Goal: Task Accomplishment & Management: Use online tool/utility

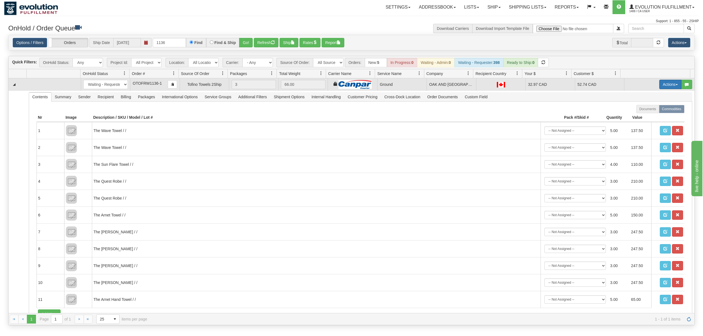
click at [668, 86] on button "Actions" at bounding box center [670, 84] width 22 height 9
click at [642, 116] on span at bounding box center [644, 116] width 4 height 4
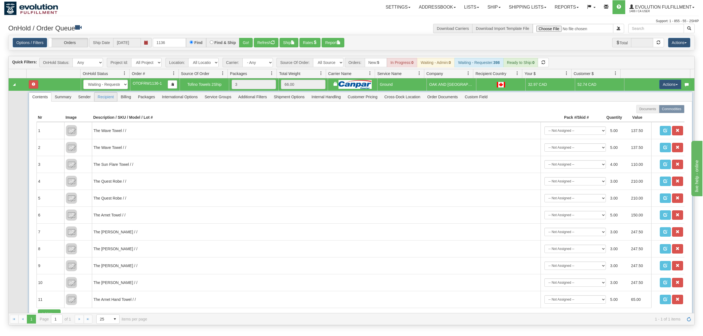
click at [116, 100] on span "Recipient" at bounding box center [105, 96] width 23 height 9
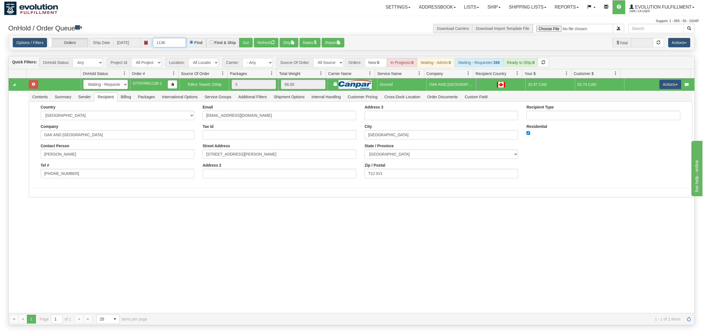
drag, startPoint x: 172, startPoint y: 43, endPoint x: 100, endPoint y: 45, distance: 72.0
click at [100, 45] on div "Options / Filters Group Shipments Orders Ship Date [DATE] 1136 Find Find & Ship…" at bounding box center [352, 42] width 678 height 9
click at [243, 41] on button "Go!" at bounding box center [246, 42] width 14 height 9
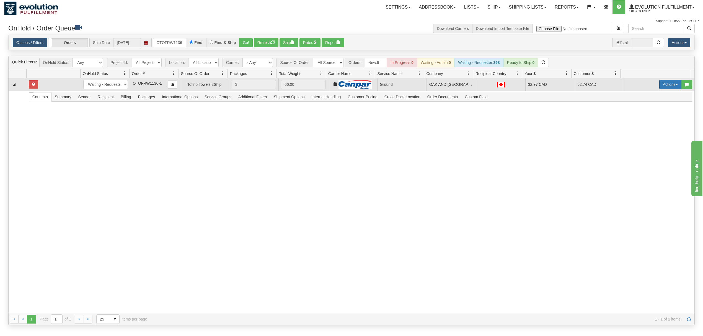
click at [665, 89] on button "Actions" at bounding box center [670, 84] width 22 height 9
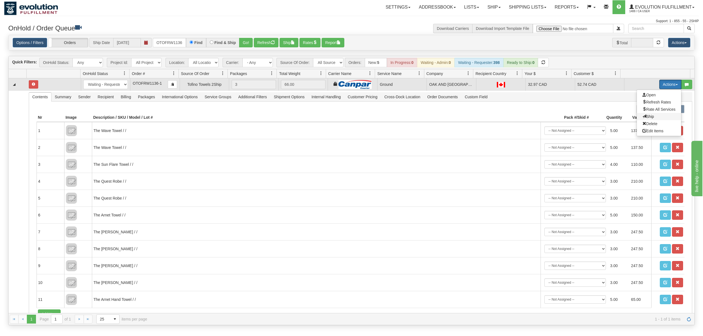
click at [643, 118] on span "Ship" at bounding box center [648, 116] width 12 height 4
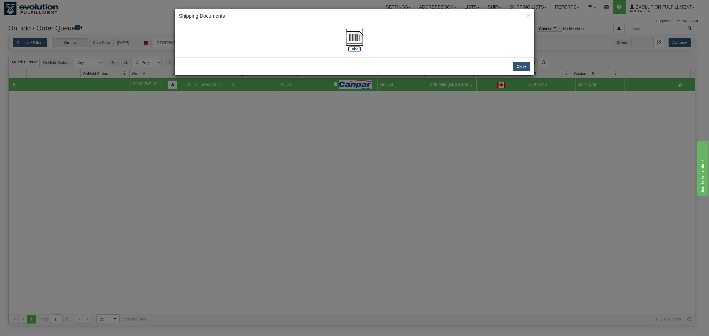
click at [354, 37] on img at bounding box center [354, 38] width 18 height 18
click at [527, 65] on button "Close" at bounding box center [521, 66] width 17 height 9
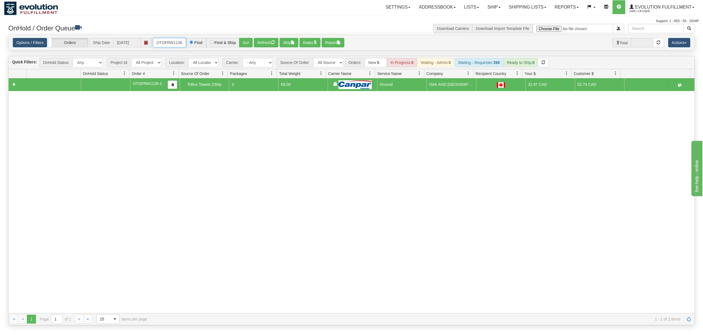
click at [167, 44] on input "OTOFRW1136-1" at bounding box center [169, 42] width 33 height 9
click at [246, 41] on button "Go!" at bounding box center [246, 42] width 14 height 9
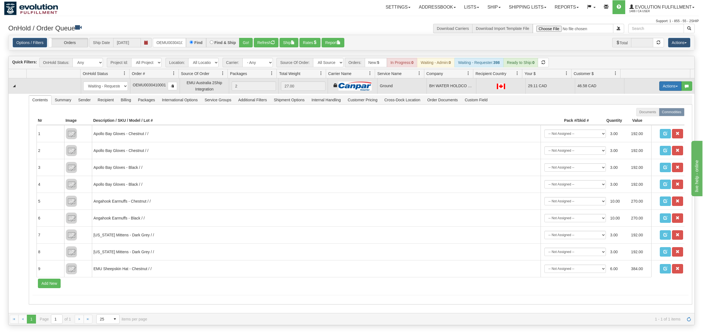
click at [661, 84] on button "Actions" at bounding box center [670, 85] width 22 height 9
click at [642, 118] on span "Ship" at bounding box center [648, 118] width 12 height 4
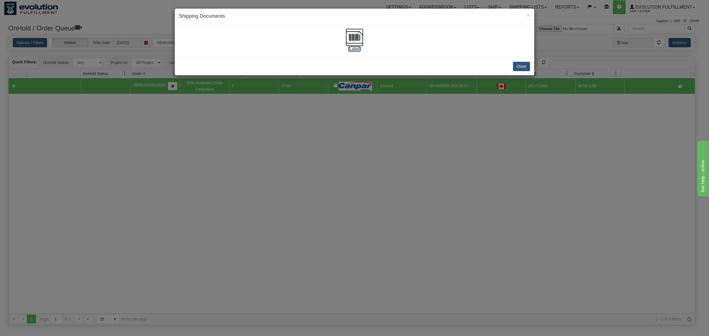
click at [358, 37] on img at bounding box center [354, 38] width 18 height 18
click at [528, 66] on button "Close" at bounding box center [521, 66] width 17 height 9
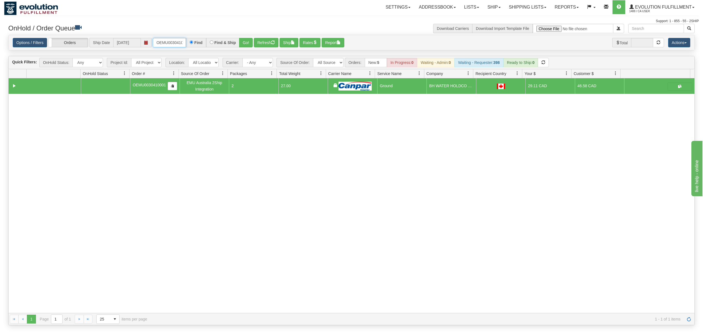
click at [166, 42] on input "OEMU0030410001" at bounding box center [169, 42] width 33 height 9
click at [250, 37] on div "Options / Filters Group Shipments Orders Ship Date [DATE] OMBK17482804 Find Fin…" at bounding box center [352, 42] width 686 height 15
click at [245, 44] on button "Go!" at bounding box center [246, 42] width 14 height 9
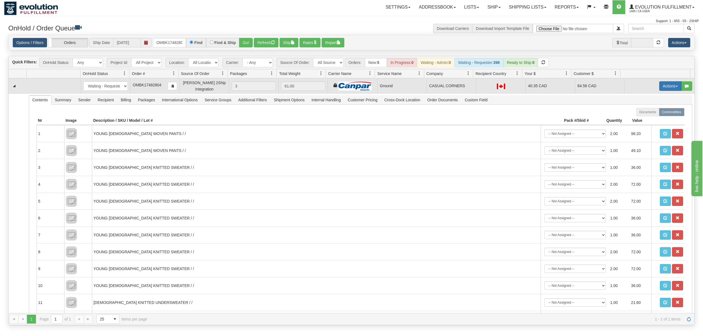
click at [668, 90] on button "Actions" at bounding box center [670, 85] width 22 height 9
drag, startPoint x: 644, startPoint y: 115, endPoint x: 643, endPoint y: 119, distance: 3.7
click at [643, 119] on ul "Open Refresh Rates Rate All Services Ship Delete Edit Items" at bounding box center [659, 114] width 45 height 46
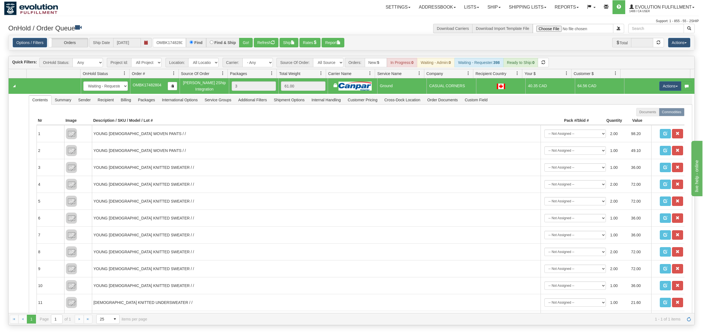
drag, startPoint x: 628, startPoint y: 41, endPoint x: 643, endPoint y: 64, distance: 27.4
click at [630, 41] on div "Total" at bounding box center [638, 42] width 52 height 9
click at [660, 91] on button "Actions" at bounding box center [670, 85] width 22 height 9
click at [647, 119] on link "Ship" at bounding box center [659, 118] width 44 height 7
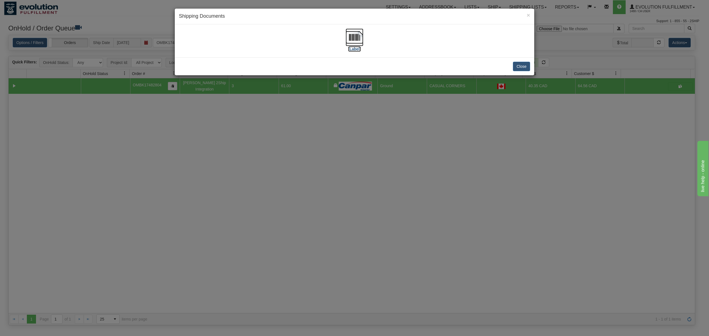
click at [354, 39] on img at bounding box center [354, 38] width 18 height 18
click at [521, 66] on button "Close" at bounding box center [521, 66] width 17 height 9
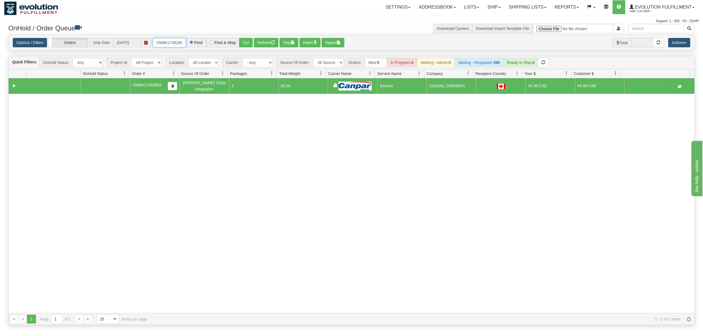
click at [170, 41] on input "OMBK17482804" at bounding box center [169, 42] width 33 height 9
click at [181, 43] on input "OAAI338939 BO01" at bounding box center [169, 42] width 33 height 9
click at [250, 43] on button "Go!" at bounding box center [246, 42] width 14 height 9
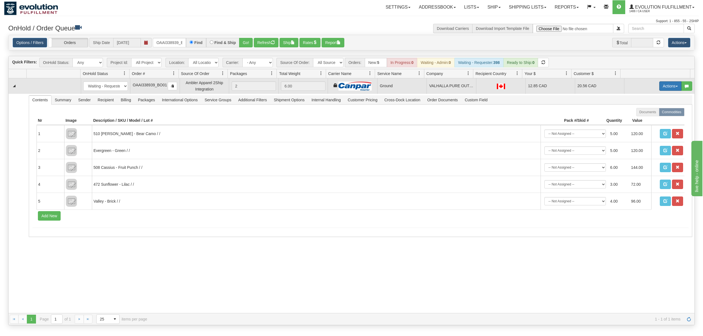
click at [660, 84] on button "Actions" at bounding box center [670, 85] width 22 height 9
click at [650, 118] on link "Ship" at bounding box center [659, 118] width 44 height 7
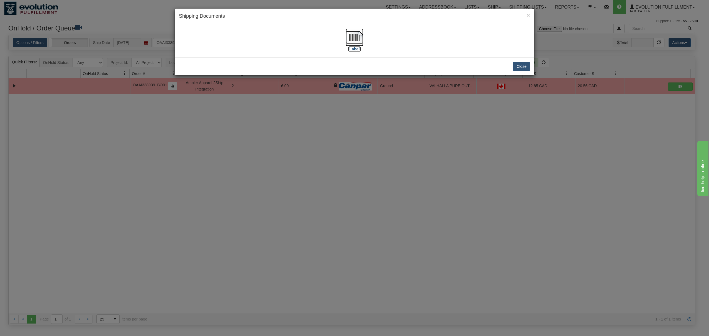
click at [354, 39] on img at bounding box center [354, 38] width 18 height 18
click at [513, 66] on button "Close" at bounding box center [521, 66] width 17 height 9
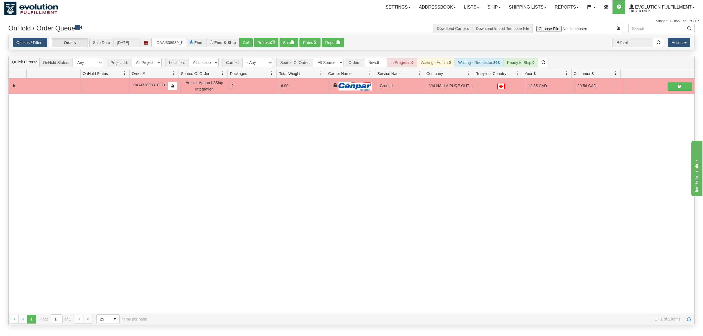
click at [186, 35] on div "Options / Filters Group Shipments Orders Ship Date [DATE] OAAI338939_BO01 Find …" at bounding box center [351, 42] width 686 height 15
click at [172, 42] on input "OAAI338939_BO01" at bounding box center [169, 42] width 33 height 9
click at [180, 48] on div "Options / Filters Group Shipments Orders Ship Date [DATE] OAAI338915 BO01 Find …" at bounding box center [352, 42] width 686 height 15
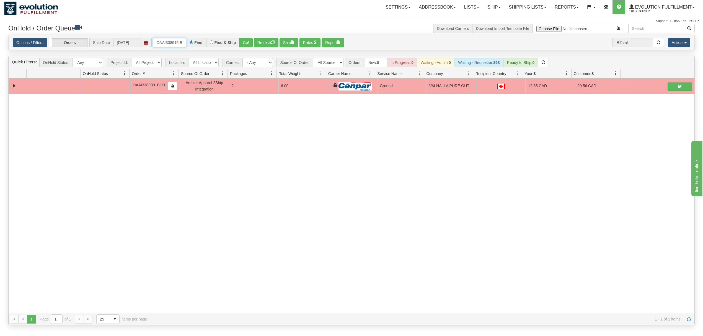
click at [181, 44] on input "OAAI338915 BO01" at bounding box center [169, 42] width 33 height 9
click at [247, 44] on button "Go!" at bounding box center [246, 42] width 14 height 9
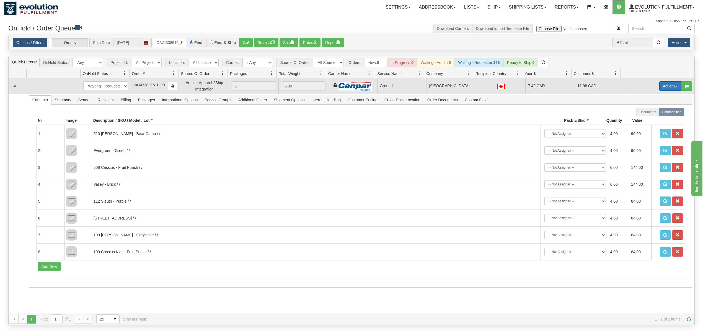
click at [662, 85] on button "Actions" at bounding box center [670, 85] width 22 height 9
click at [645, 120] on span "Ship" at bounding box center [648, 118] width 12 height 4
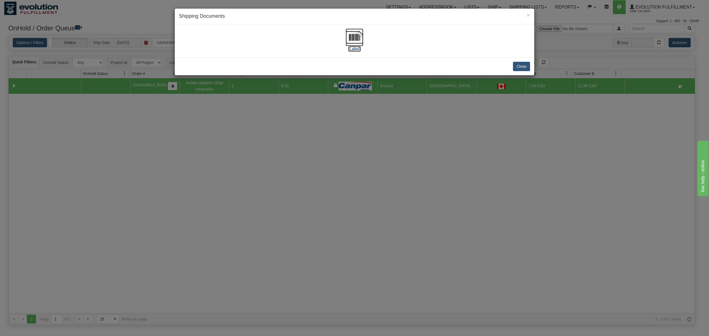
click at [351, 35] on img at bounding box center [354, 38] width 18 height 18
click at [525, 66] on button "Close" at bounding box center [521, 66] width 17 height 9
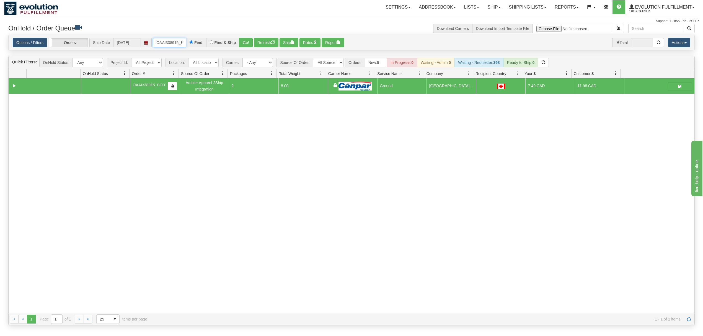
click at [175, 40] on input "OAAI338915_BO01" at bounding box center [169, 42] width 33 height 9
click at [249, 45] on button "Go!" at bounding box center [246, 42] width 14 height 9
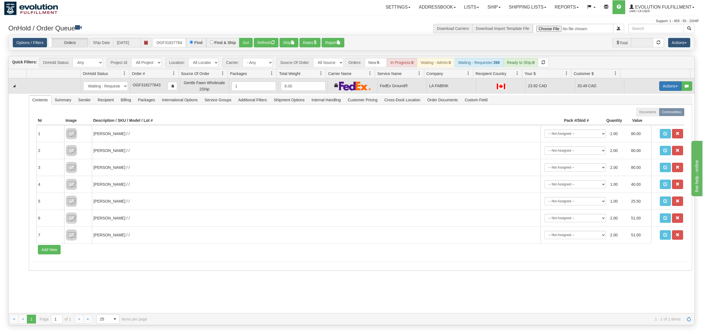
click at [661, 90] on button "Actions" at bounding box center [670, 85] width 22 height 9
click at [642, 120] on span "Ship" at bounding box center [648, 118] width 12 height 4
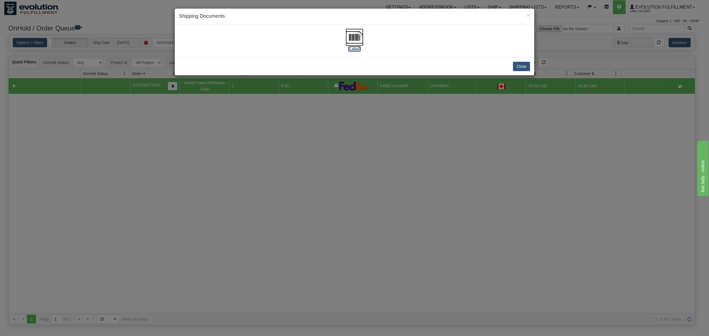
click at [356, 38] on img at bounding box center [354, 38] width 18 height 18
click at [515, 66] on button "Close" at bounding box center [521, 66] width 17 height 9
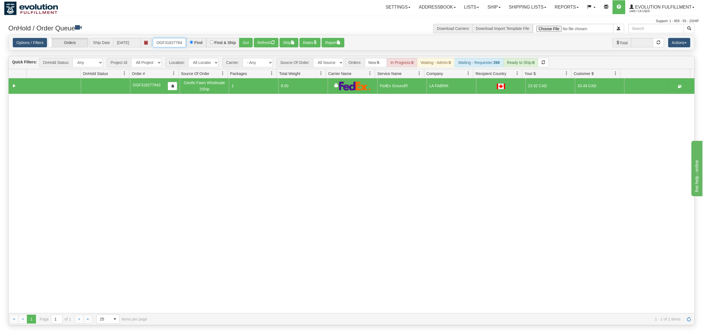
click at [157, 42] on input "OGF318277843" at bounding box center [169, 42] width 33 height 9
click at [243, 43] on button "Go!" at bounding box center [246, 42] width 14 height 9
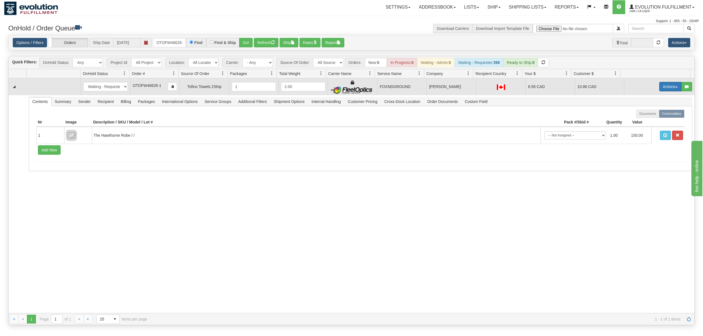
click at [660, 90] on button "Actions" at bounding box center [670, 86] width 22 height 9
click at [642, 121] on span "Ship" at bounding box center [648, 119] width 12 height 4
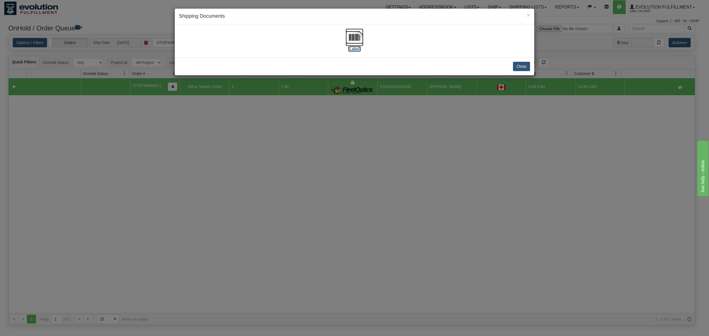
click at [352, 35] on img at bounding box center [354, 38] width 18 height 18
click at [517, 69] on button "Close" at bounding box center [521, 66] width 17 height 9
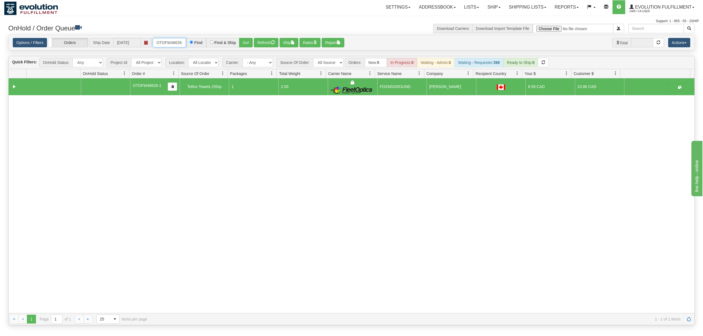
click at [166, 45] on input "OTOFW46626-1" at bounding box center [169, 42] width 33 height 9
click at [242, 44] on button "Go!" at bounding box center [246, 42] width 14 height 9
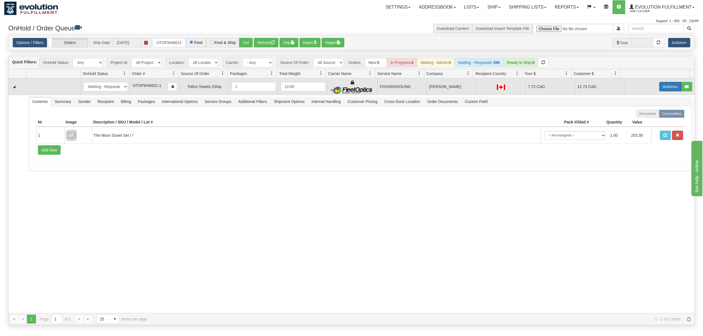
click at [659, 89] on button "Actions" at bounding box center [670, 86] width 22 height 9
click at [642, 120] on span "Ship" at bounding box center [648, 119] width 12 height 4
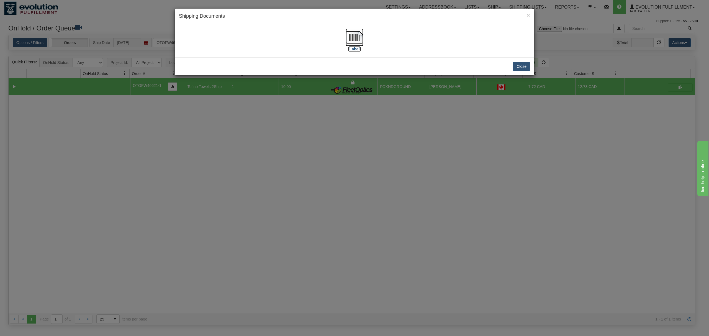
click at [353, 39] on img at bounding box center [354, 38] width 18 height 18
click at [526, 67] on button "Close" at bounding box center [521, 66] width 17 height 9
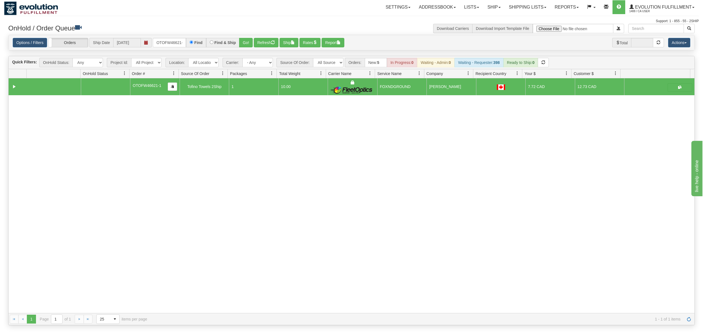
click at [177, 38] on div "Options / Filters Group Shipments Orders Ship Date [DATE] OTOFW46621-1 Find Fin…" at bounding box center [352, 42] width 686 height 15
click at [177, 42] on input "OTOFW46621-1" at bounding box center [169, 42] width 33 height 9
click at [241, 45] on button "Go!" at bounding box center [246, 42] width 14 height 9
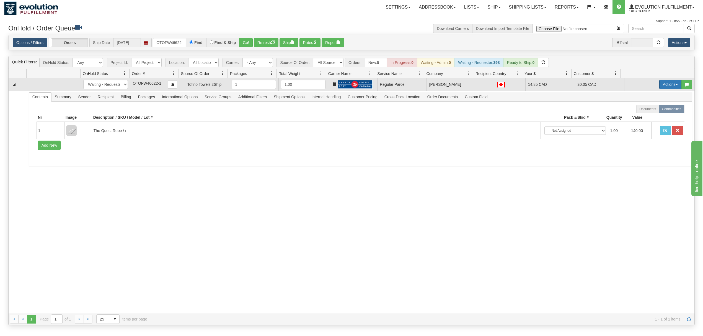
click at [665, 86] on button "Actions" at bounding box center [670, 84] width 22 height 9
click at [642, 109] on span "Rate All Services" at bounding box center [658, 109] width 33 height 4
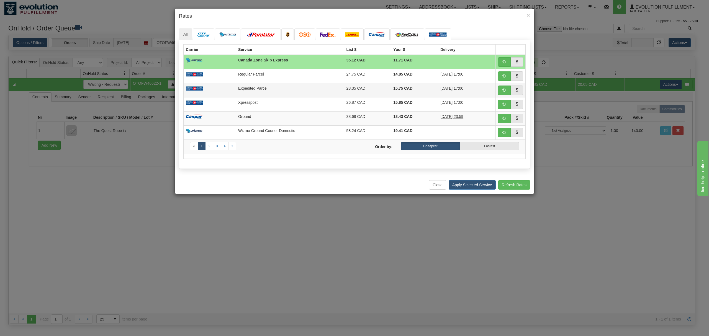
click at [251, 91] on td "Expedited Parcel" at bounding box center [290, 90] width 108 height 14
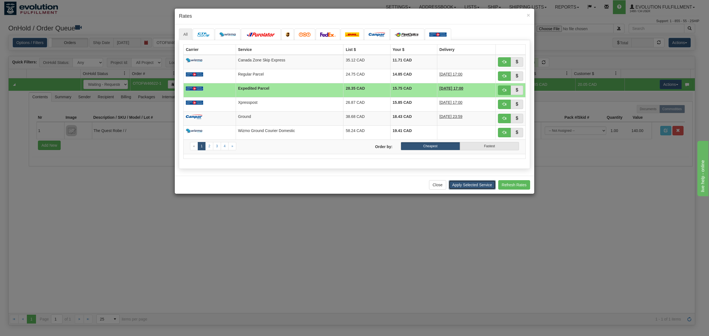
click at [462, 190] on button "Apply Selected Service" at bounding box center [471, 184] width 47 height 9
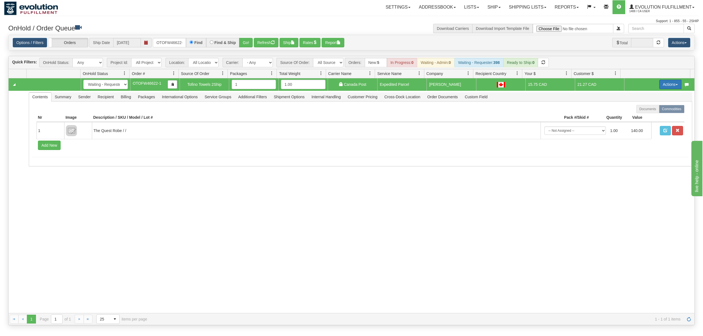
click at [659, 88] on button "Actions" at bounding box center [670, 84] width 22 height 9
click at [642, 117] on span at bounding box center [644, 116] width 4 height 4
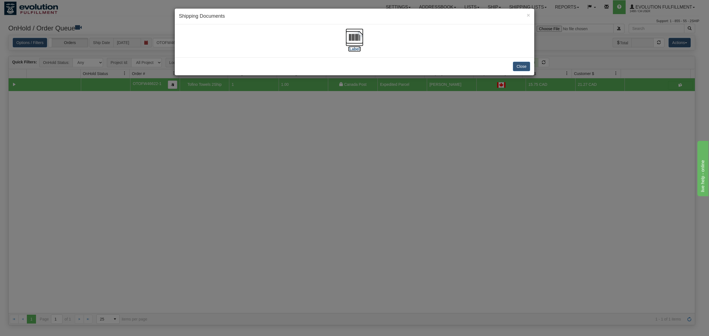
click at [354, 35] on img at bounding box center [354, 38] width 18 height 18
click at [525, 63] on button "Close" at bounding box center [521, 66] width 17 height 9
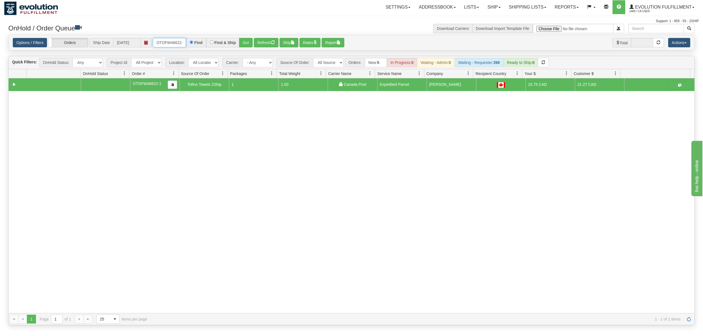
click at [166, 44] on input "OTOFW46622-1" at bounding box center [169, 42] width 33 height 9
click at [167, 44] on input "OTOFW46622-1" at bounding box center [169, 42] width 33 height 9
click at [246, 41] on button "Go!" at bounding box center [246, 42] width 14 height 9
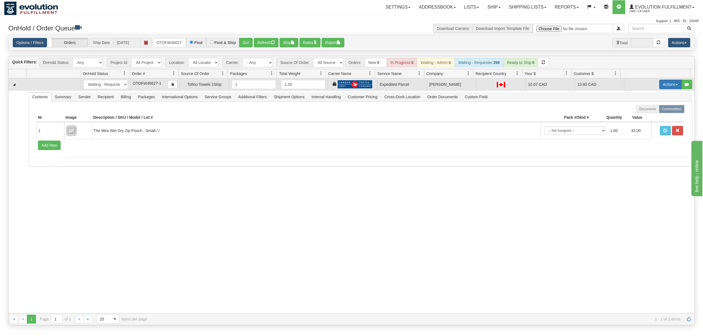
click at [664, 87] on button "Actions" at bounding box center [670, 84] width 22 height 9
click at [642, 118] on span "Ship" at bounding box center [648, 116] width 12 height 4
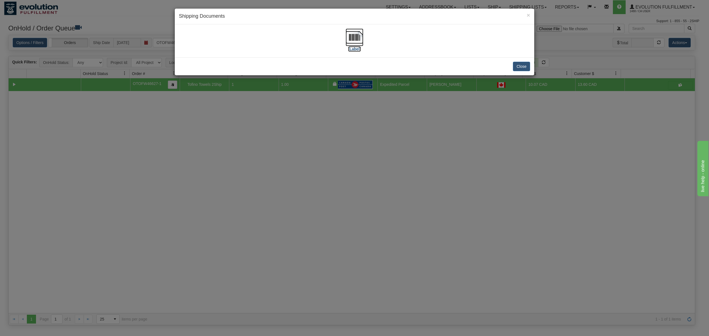
click at [355, 41] on img at bounding box center [354, 38] width 18 height 18
click at [520, 64] on button "Close" at bounding box center [521, 66] width 17 height 9
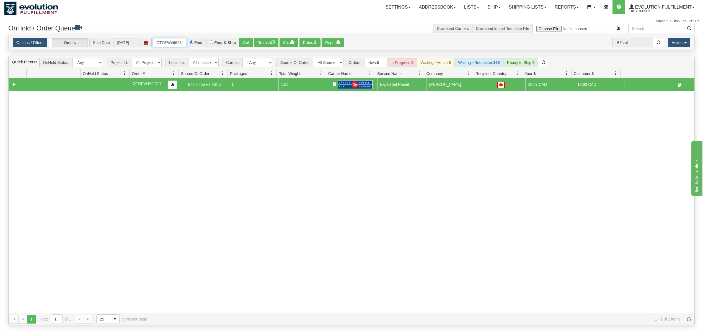
scroll to position [0, 2]
drag, startPoint x: 153, startPoint y: 42, endPoint x: 229, endPoint y: 42, distance: 75.3
click at [229, 42] on div "OTOFW46627-1 Find Find & Ship Go!" at bounding box center [203, 42] width 100 height 9
click at [245, 42] on button "Go!" at bounding box center [246, 42] width 14 height 9
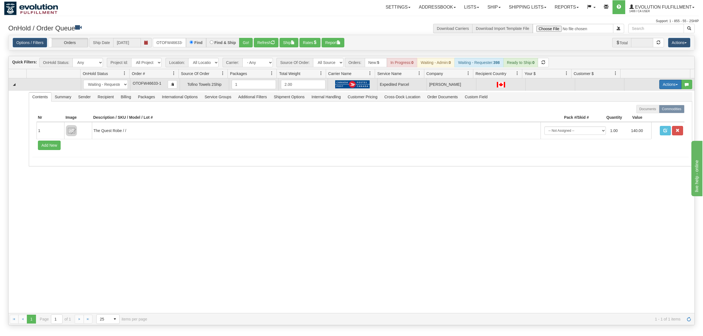
click at [668, 85] on button "Actions" at bounding box center [670, 84] width 22 height 9
click at [650, 112] on span "Rate All Services" at bounding box center [658, 109] width 33 height 4
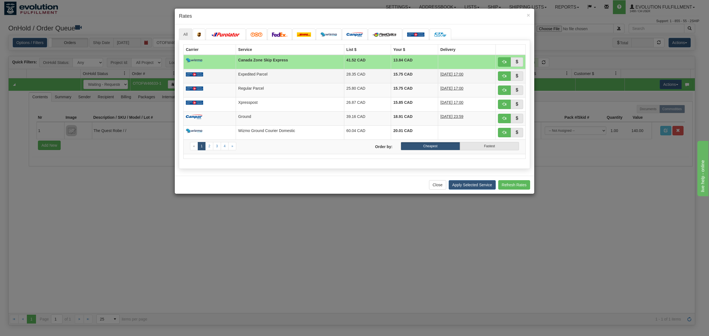
click at [369, 75] on td "28.35 CAD" at bounding box center [367, 76] width 47 height 14
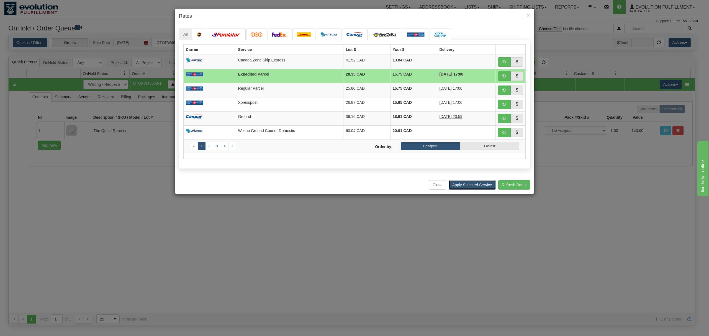
click at [484, 183] on button "Apply Selected Service" at bounding box center [471, 184] width 47 height 9
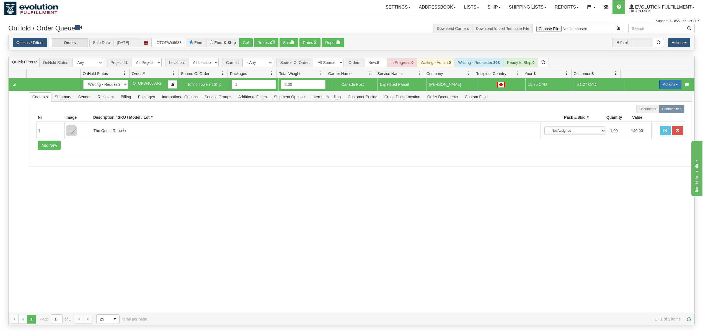
drag, startPoint x: 662, startPoint y: 83, endPoint x: 662, endPoint y: 88, distance: 4.7
click at [662, 84] on button "Actions" at bounding box center [670, 84] width 22 height 9
drag, startPoint x: 634, startPoint y: 117, endPoint x: 708, endPoint y: 85, distance: 80.8
click at [642, 117] on span at bounding box center [644, 116] width 4 height 4
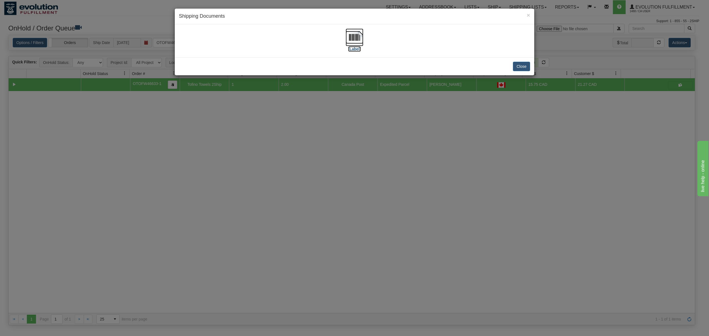
click at [352, 35] on img at bounding box center [354, 38] width 18 height 18
click at [522, 69] on button "Close" at bounding box center [521, 66] width 17 height 9
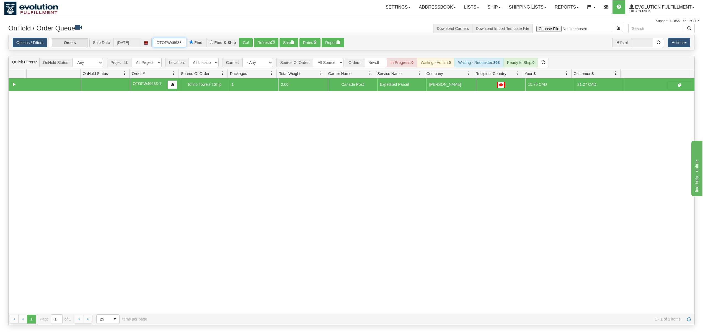
click at [164, 40] on input "OTOFW46633-1" at bounding box center [169, 42] width 33 height 9
click at [245, 43] on button "Go!" at bounding box center [246, 42] width 14 height 9
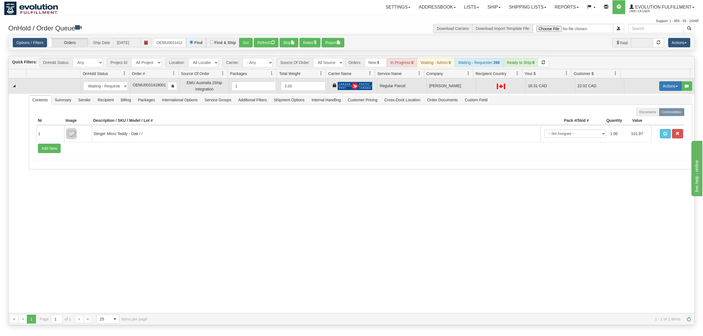
click at [668, 89] on button "Actions" at bounding box center [670, 85] width 22 height 9
click at [653, 111] on span "Rate All Services" at bounding box center [658, 111] width 33 height 4
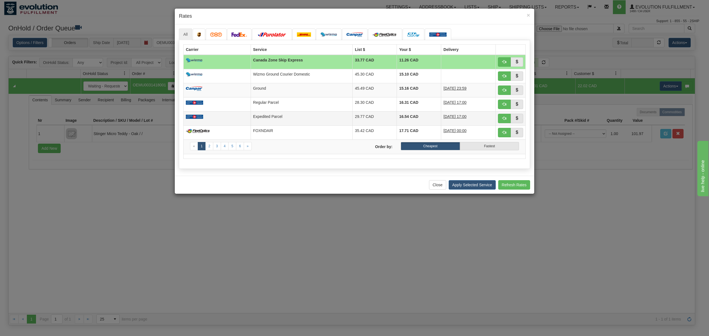
drag, startPoint x: 241, startPoint y: 115, endPoint x: 288, endPoint y: 118, distance: 46.6
click at [244, 115] on td at bounding box center [216, 118] width 67 height 14
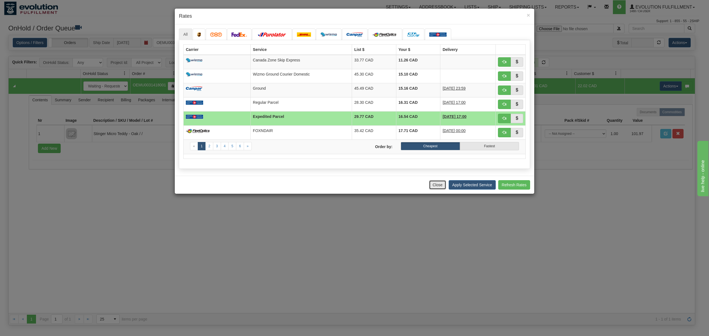
click at [444, 188] on button "Close" at bounding box center [437, 184] width 17 height 9
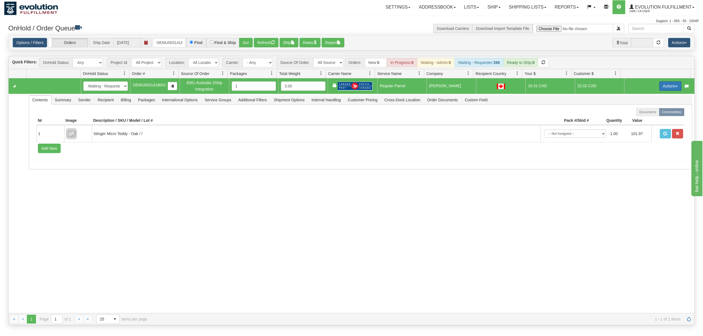
click at [662, 84] on button "Actions" at bounding box center [670, 85] width 22 height 9
click at [642, 115] on link "Rate All Services" at bounding box center [659, 110] width 44 height 7
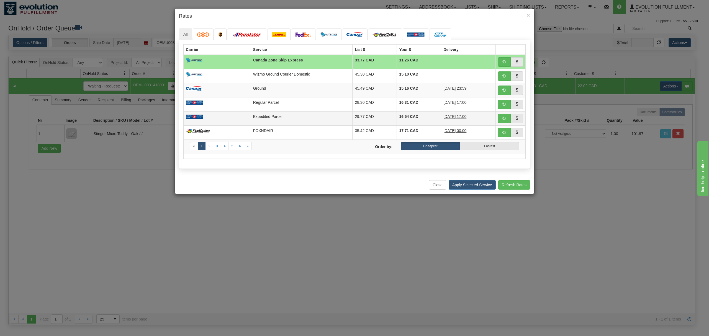
click at [267, 119] on td "Expedited Parcel" at bounding box center [301, 118] width 102 height 14
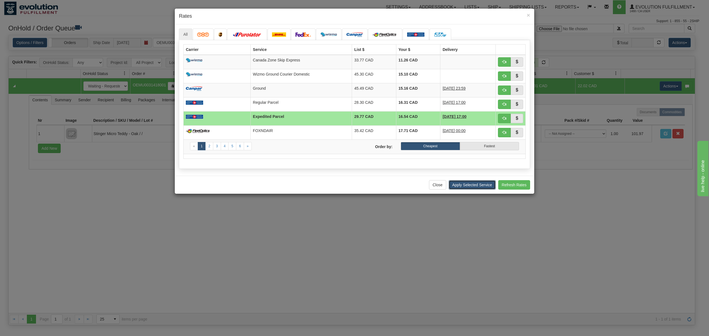
click at [476, 188] on button "Apply Selected Service" at bounding box center [471, 184] width 47 height 9
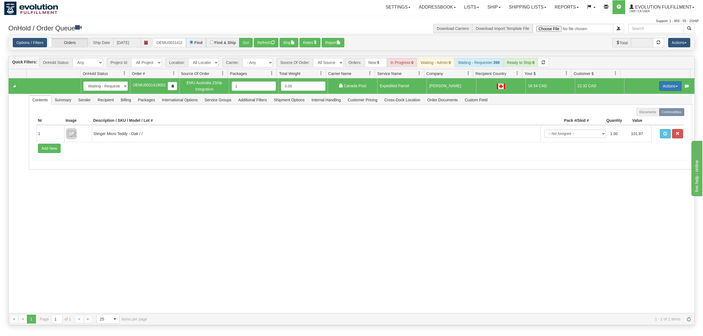
click at [659, 83] on button "Actions" at bounding box center [670, 85] width 22 height 9
click at [642, 118] on span "Ship" at bounding box center [648, 118] width 12 height 4
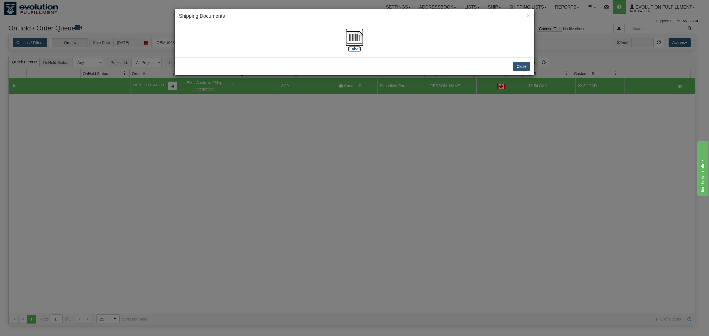
click at [351, 37] on img at bounding box center [354, 38] width 18 height 18
click at [521, 66] on button "Close" at bounding box center [521, 66] width 17 height 9
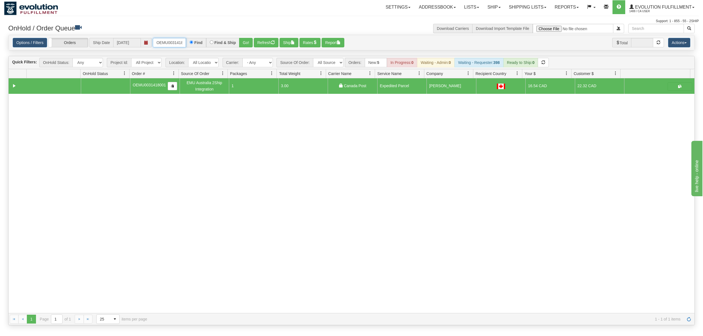
click at [159, 44] on input "OEMU0031418001" at bounding box center [169, 42] width 33 height 9
type input "OMBK17640959"
click at [252, 43] on button "Go!" at bounding box center [246, 42] width 14 height 9
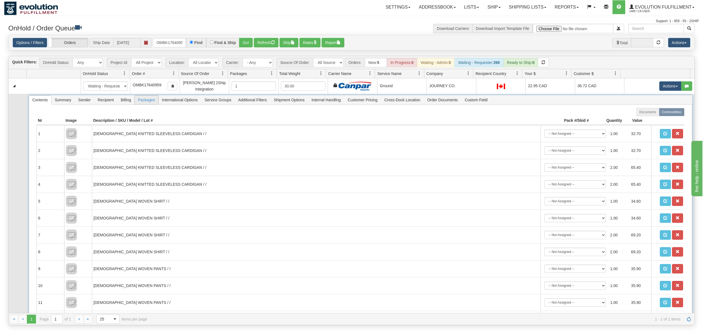
click at [143, 101] on span "Packages" at bounding box center [147, 99] width 24 height 9
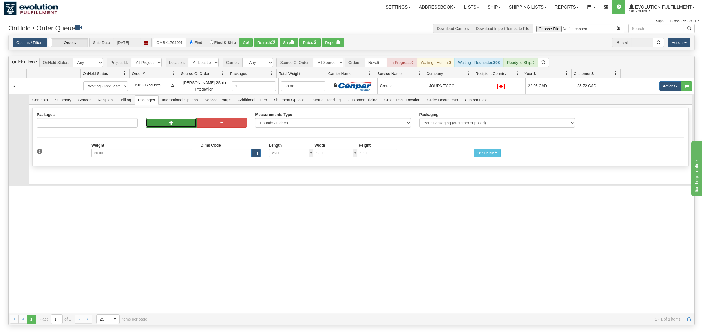
click at [154, 128] on button "button" at bounding box center [171, 122] width 50 height 9
radio input "true"
type input "2"
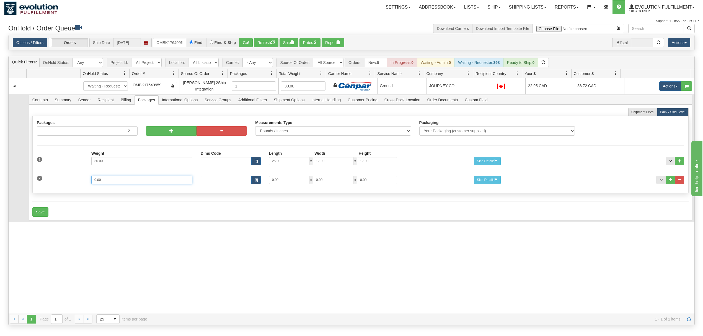
drag, startPoint x: 114, startPoint y: 181, endPoint x: 8, endPoint y: 184, distance: 106.1
click at [9, 184] on tr "Contents Summary Sender Recipient Billing Packages International Options Servic…" at bounding box center [352, 158] width 686 height 128
type input "7"
type input "15"
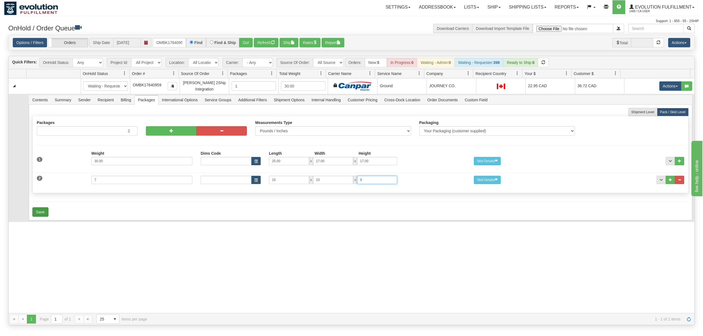
type input "9"
click at [37, 213] on button "Save" at bounding box center [40, 211] width 16 height 9
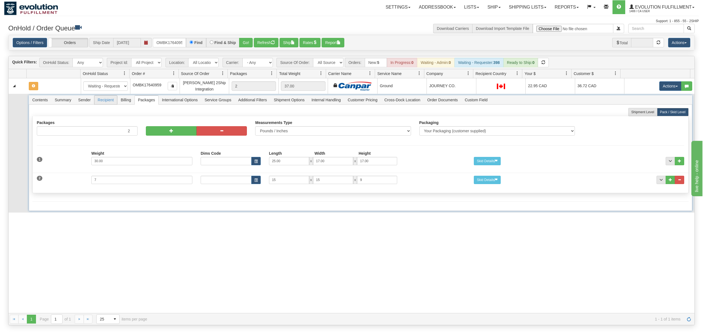
click at [110, 102] on span "Recipient" at bounding box center [105, 99] width 23 height 9
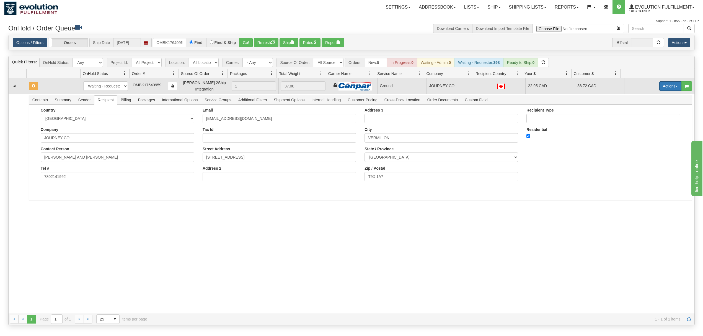
click at [669, 87] on button "Actions" at bounding box center [670, 85] width 22 height 9
click at [651, 112] on span "Rate All Services" at bounding box center [658, 111] width 33 height 4
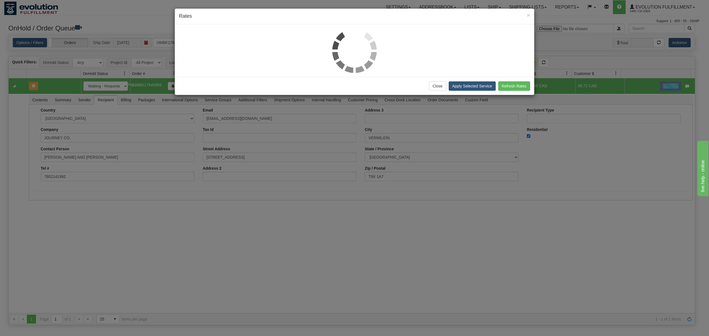
click at [651, 112] on div "× Rates Close Apply Selected Service Refresh Rates" at bounding box center [354, 168] width 709 height 336
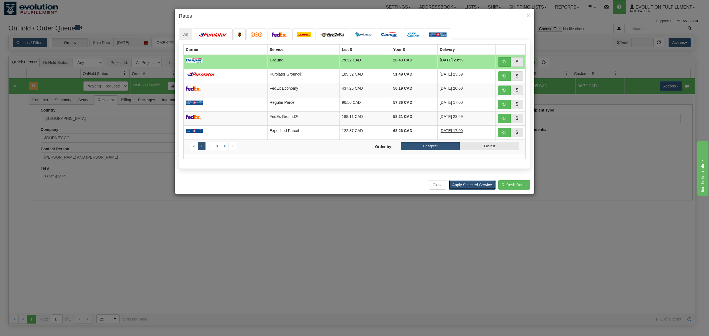
click at [476, 188] on button "Apply Selected Service" at bounding box center [471, 184] width 47 height 9
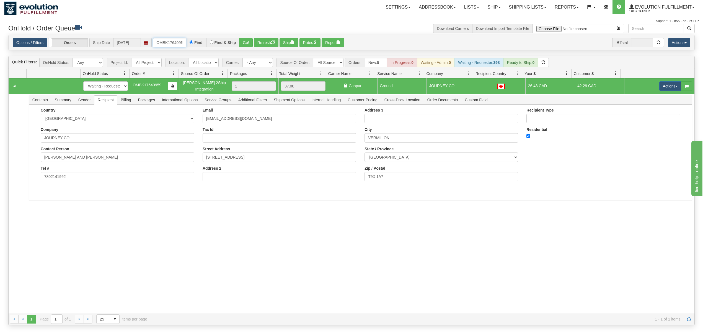
click at [170, 44] on input "OMBK17640959" at bounding box center [169, 42] width 33 height 9
click at [170, 44] on input "OMBK17456699 BO01" at bounding box center [169, 42] width 33 height 9
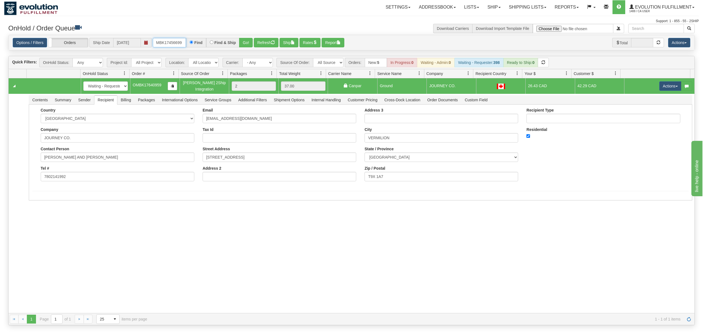
scroll to position [0, 7]
type input "OMBK17456699_BO01"
click at [245, 44] on button "Go!" at bounding box center [246, 42] width 14 height 9
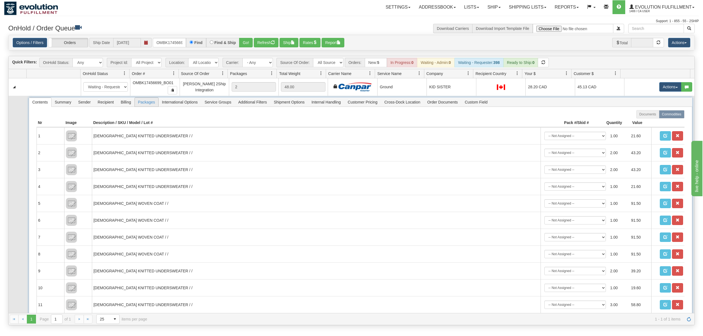
click at [140, 104] on span "Packages" at bounding box center [147, 102] width 24 height 9
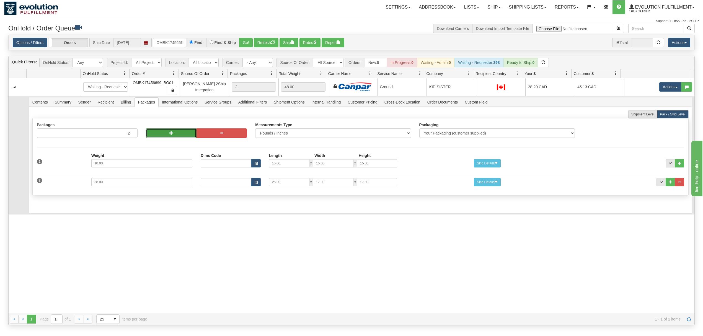
click at [159, 137] on button "button" at bounding box center [171, 132] width 50 height 9
type input "4"
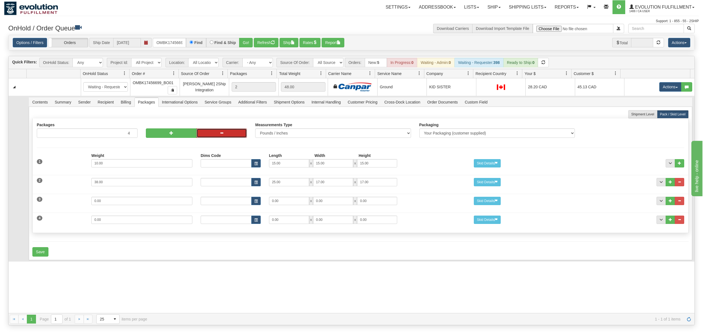
click at [234, 137] on button "button" at bounding box center [222, 132] width 50 height 9
type input "3"
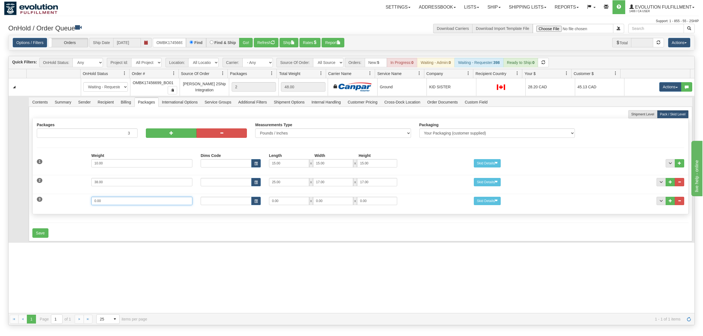
drag, startPoint x: 115, startPoint y: 204, endPoint x: 25, endPoint y: 208, distance: 89.2
click at [25, 208] on tr "Contents Summary Sender Recipient Billing Packages International Options Servic…" at bounding box center [352, 169] width 686 height 147
type input "25"
type input "17"
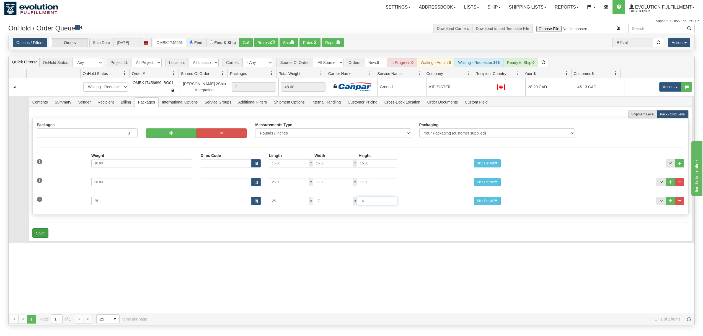
type input "14"
click at [35, 234] on button "Save" at bounding box center [40, 232] width 16 height 9
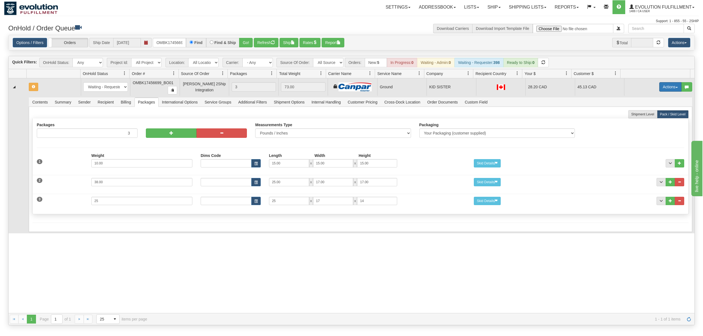
click at [664, 90] on button "Actions" at bounding box center [670, 86] width 22 height 9
click at [649, 112] on span "Rate All Services" at bounding box center [658, 112] width 33 height 4
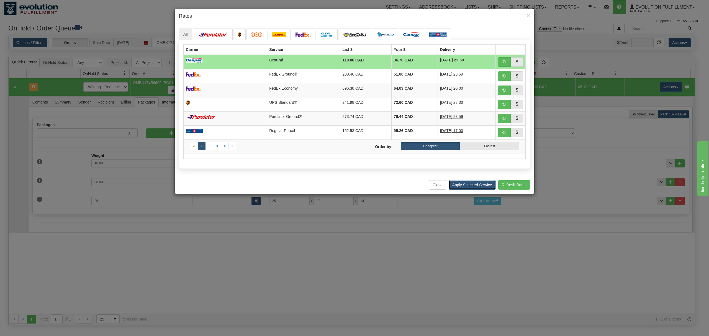
click at [471, 190] on button "Apply Selected Service" at bounding box center [471, 184] width 47 height 9
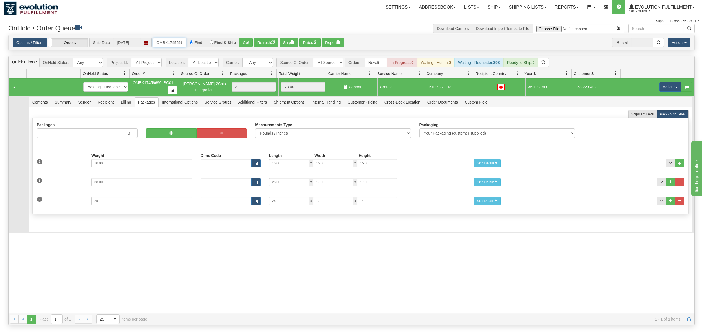
click at [162, 47] on input "OMBK17456699_BO01" at bounding box center [169, 42] width 33 height 9
type input "578390"
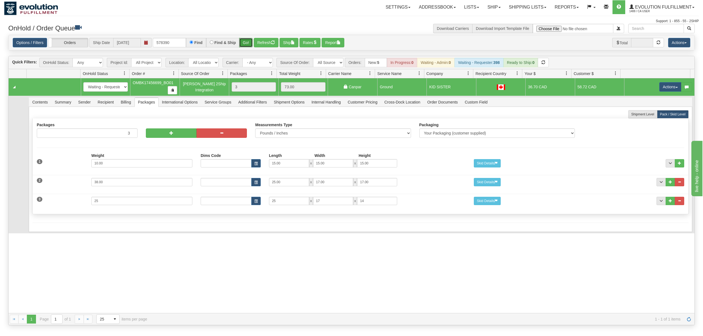
click at [247, 45] on button "Go!" at bounding box center [246, 42] width 14 height 9
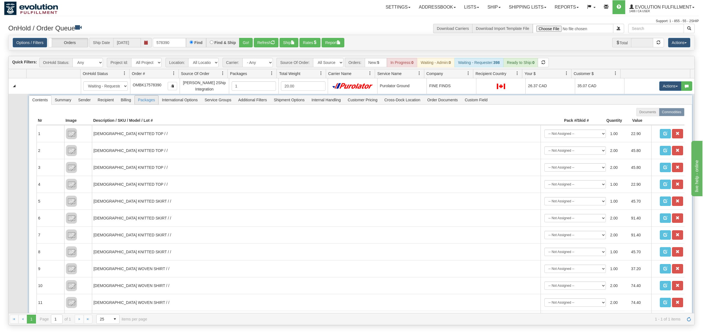
click at [147, 103] on span "Packages" at bounding box center [147, 99] width 24 height 9
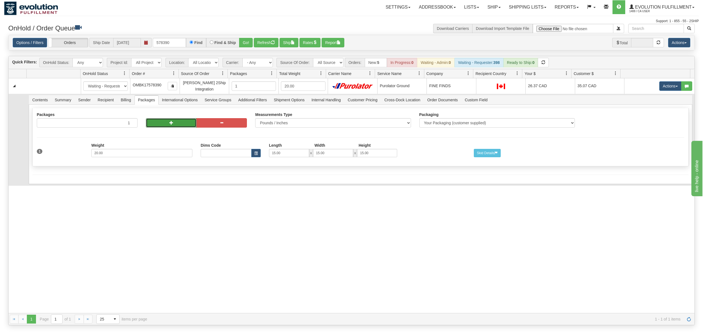
click at [154, 123] on button "button" at bounding box center [171, 122] width 50 height 9
radio input "true"
type input "2"
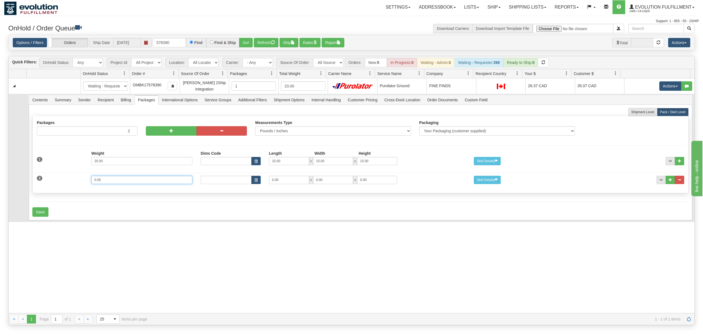
drag, startPoint x: 114, startPoint y: 183, endPoint x: 48, endPoint y: 184, distance: 66.2
click at [48, 184] on div "2 Weight 0.00 Dims Code Length Width Height 0.00 x 0.00 x" at bounding box center [361, 179] width 656 height 19
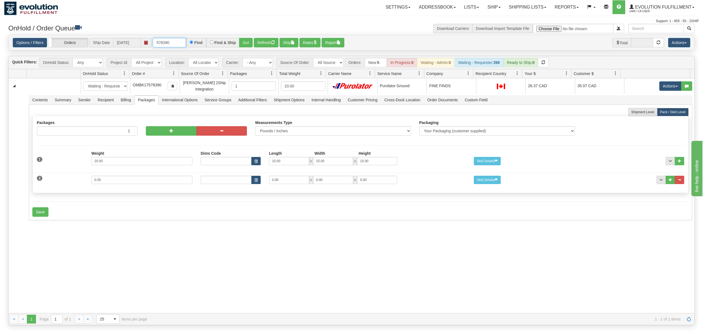
drag, startPoint x: 172, startPoint y: 40, endPoint x: 121, endPoint y: 43, distance: 51.3
click at [121, 43] on div "Options / Filters Group Shipments Orders Ship Date [DATE] 578390 Find Find & Sh…" at bounding box center [352, 42] width 678 height 9
click at [246, 41] on button "Go!" at bounding box center [246, 42] width 14 height 9
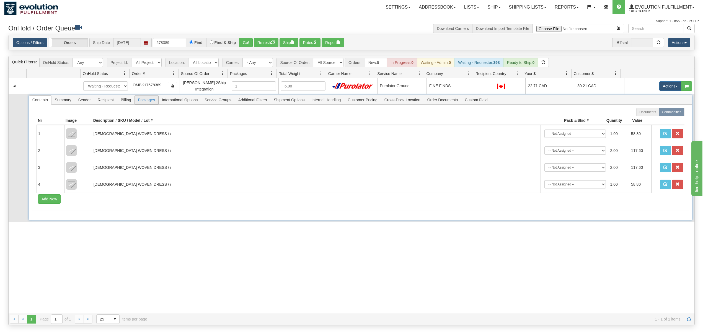
click at [153, 103] on span "Packages" at bounding box center [147, 99] width 24 height 9
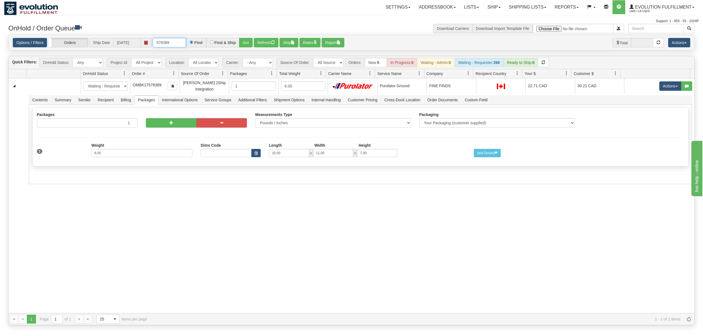
drag, startPoint x: 177, startPoint y: 44, endPoint x: 147, endPoint y: 48, distance: 31.0
click at [147, 48] on div "Options / Filters Group Shipments Orders Ship Date [DATE] 578389 Find Find & Sh…" at bounding box center [352, 42] width 686 height 15
type input "578390"
click at [251, 38] on button "Go!" at bounding box center [246, 42] width 14 height 9
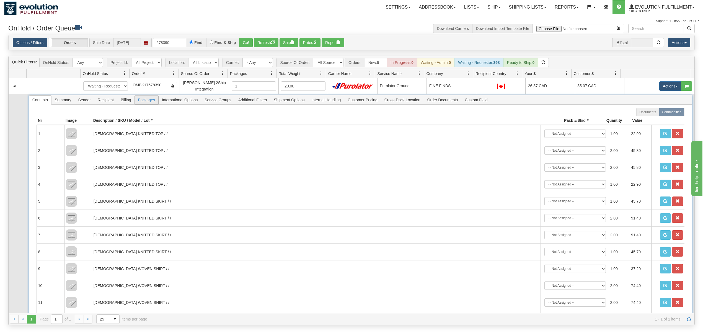
click at [149, 104] on span "Packages" at bounding box center [147, 99] width 24 height 9
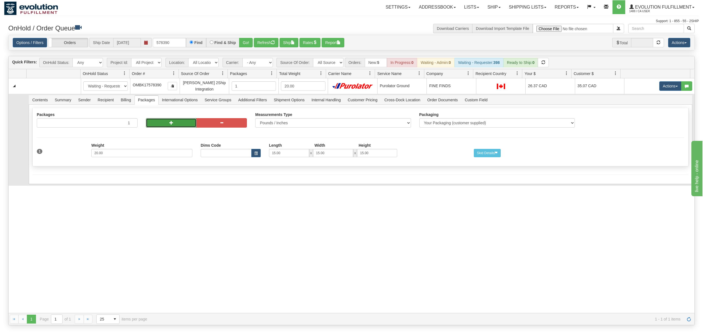
click at [171, 125] on span "button" at bounding box center [171, 123] width 4 height 4
radio input "true"
type input "2"
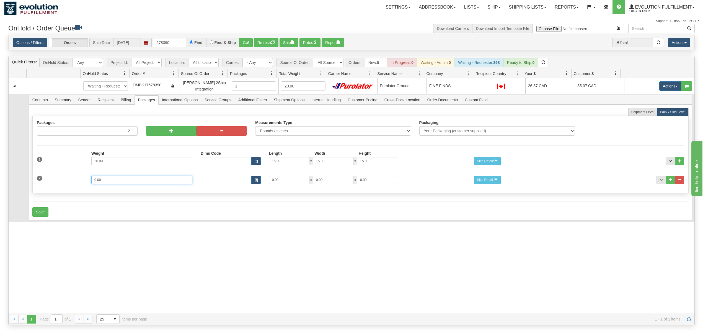
drag, startPoint x: 111, startPoint y: 185, endPoint x: 66, endPoint y: 185, distance: 45.1
click at [66, 185] on div "2 Weight 0.00 Dims Code Length Width Height 0.00 x 0.00 x" at bounding box center [361, 179] width 656 height 19
type input "6"
type input "15"
type input "11"
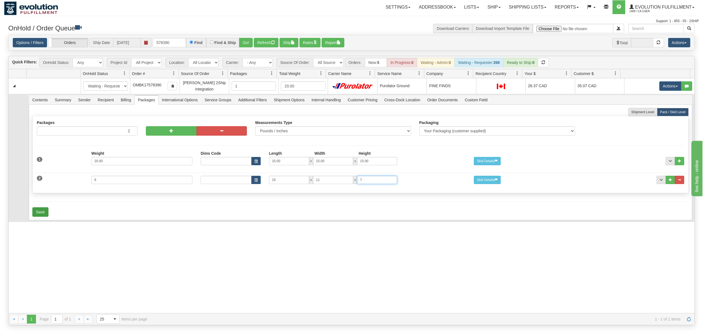
type input "7"
click at [45, 211] on button "Save" at bounding box center [40, 211] width 16 height 9
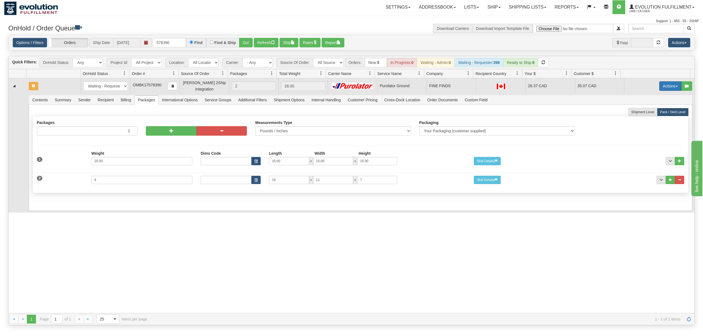
click at [662, 87] on button "Actions" at bounding box center [670, 85] width 22 height 9
click at [648, 111] on span "Rate All Services" at bounding box center [658, 111] width 33 height 4
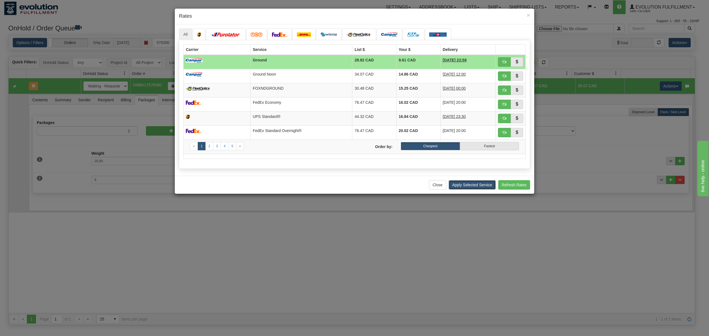
click at [477, 186] on button "Apply Selected Service" at bounding box center [471, 184] width 47 height 9
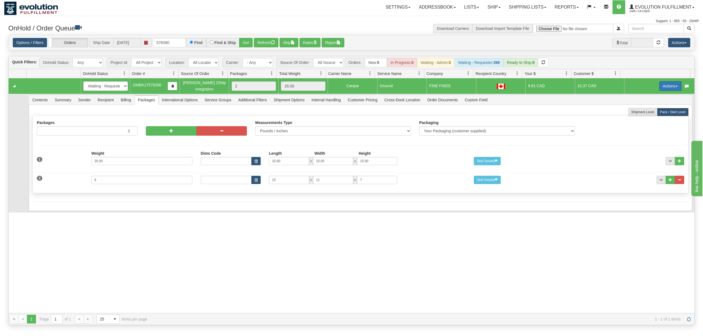
click at [659, 87] on button "Actions" at bounding box center [670, 85] width 22 height 9
click at [647, 112] on span "Rate All Services" at bounding box center [658, 111] width 33 height 4
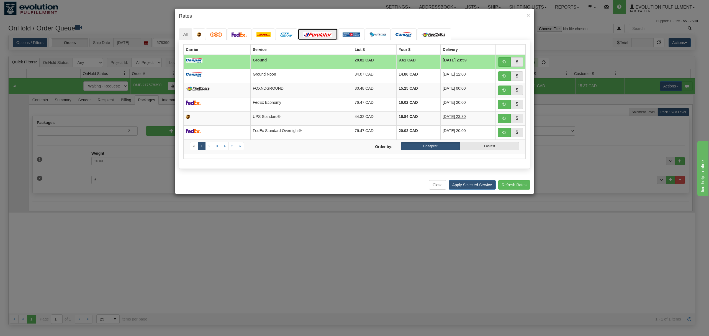
click at [318, 35] on img at bounding box center [317, 34] width 31 height 4
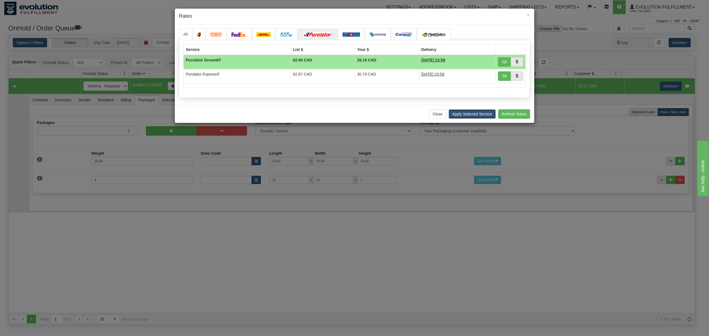
click at [466, 117] on button "Apply Selected Service" at bounding box center [471, 113] width 47 height 9
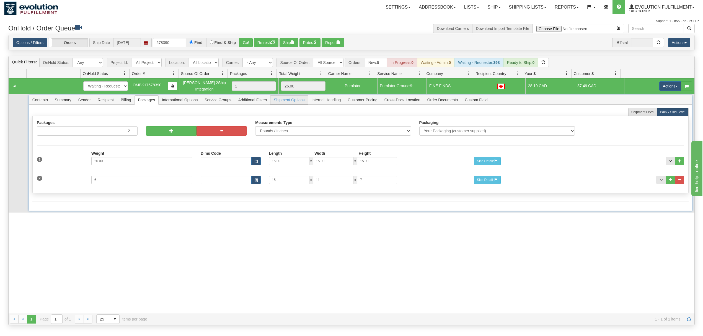
click at [292, 102] on span "Shipment Options" at bounding box center [288, 99] width 37 height 9
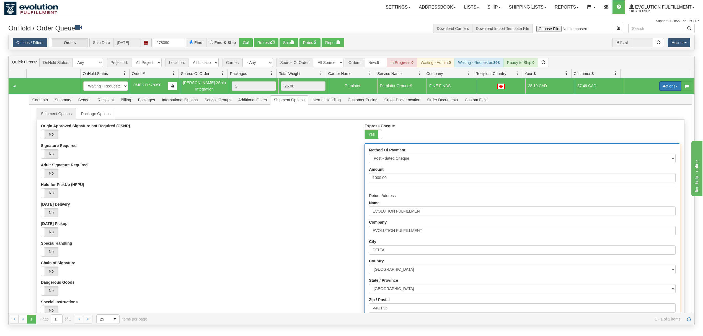
click at [659, 86] on button "Actions" at bounding box center [670, 85] width 22 height 9
click at [647, 104] on span "Refresh Rates" at bounding box center [656, 104] width 29 height 4
click at [640, 14] on nav "Toggle navigation Settings Shipping Preferences Fields Preferences New Groups" at bounding box center [411, 7] width 575 height 14
click at [645, 12] on span "1488 / CA User" at bounding box center [650, 12] width 42 height 6
click at [648, 34] on span at bounding box center [650, 34] width 4 height 4
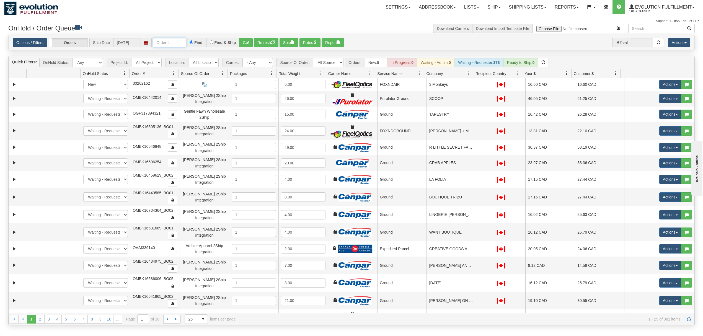
click at [174, 45] on input "text" at bounding box center [169, 42] width 33 height 9
type input "7302166"
click at [249, 42] on button "Go!" at bounding box center [246, 42] width 14 height 9
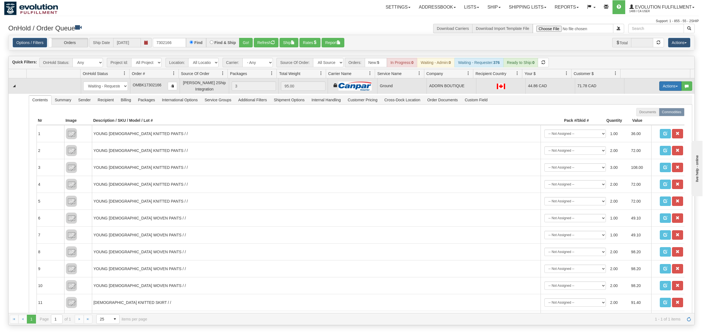
click at [527, 89] on button "Actions" at bounding box center [670, 85] width 22 height 9
click at [527, 120] on span "Ship" at bounding box center [648, 118] width 12 height 4
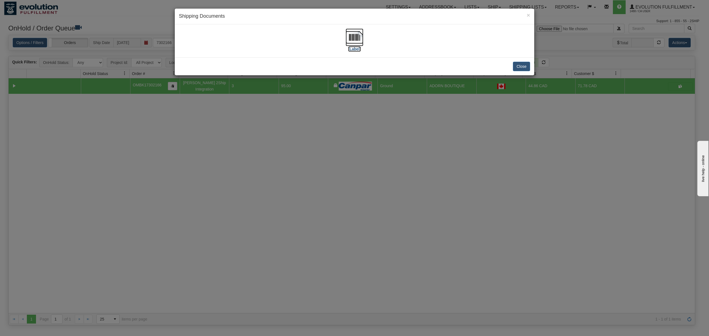
click at [357, 36] on img at bounding box center [354, 38] width 18 height 18
drag, startPoint x: 519, startPoint y: 67, endPoint x: 547, endPoint y: 62, distance: 28.1
click at [520, 67] on button "Close" at bounding box center [521, 66] width 17 height 9
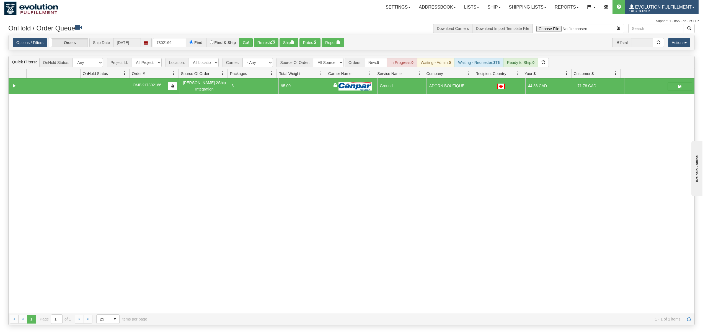
click at [527, 10] on span "1488 / CA User" at bounding box center [650, 12] width 42 height 6
click at [527, 35] on span "LOG OUT" at bounding box center [661, 34] width 17 height 4
